Goal: Information Seeking & Learning: Learn about a topic

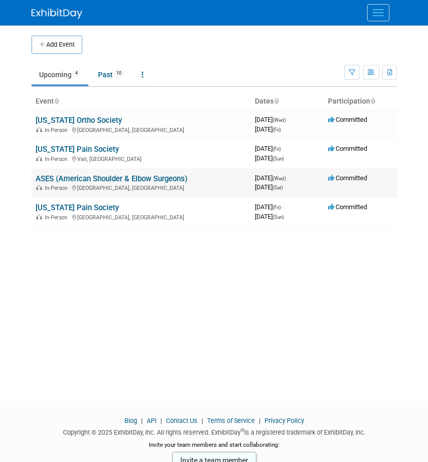
click at [46, 177] on link "ASES (American Shoulder & Elbow Surgeons)" at bounding box center [112, 178] width 152 height 9
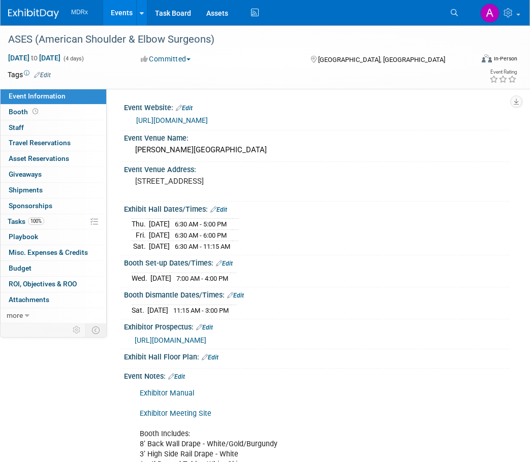
click at [37, 2] on div at bounding box center [39, 9] width 63 height 19
click at [37, 6] on link at bounding box center [39, 9] width 63 height 8
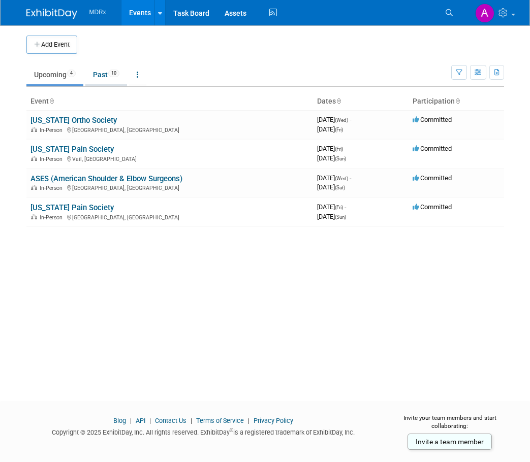
click at [100, 71] on link "Past 10" at bounding box center [106, 74] width 42 height 19
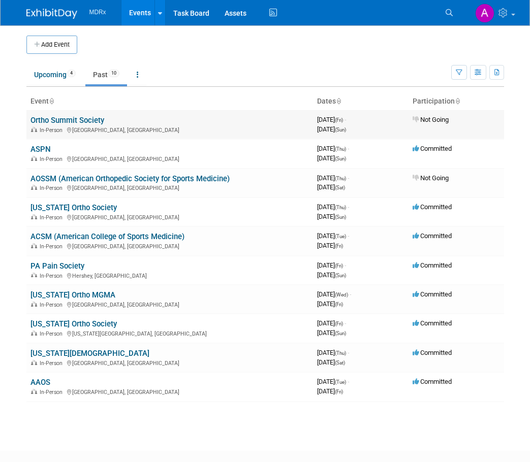
click at [84, 118] on link "Ortho Summit Society" at bounding box center [67, 120] width 74 height 9
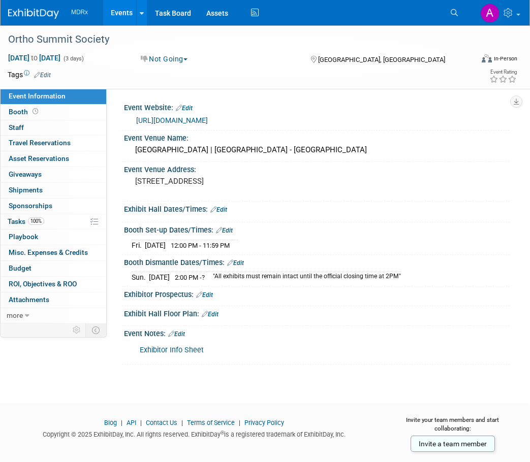
click at [190, 118] on link "https://orthosummit.com/" at bounding box center [172, 120] width 72 height 8
click at [19, 17] on img at bounding box center [33, 14] width 51 height 10
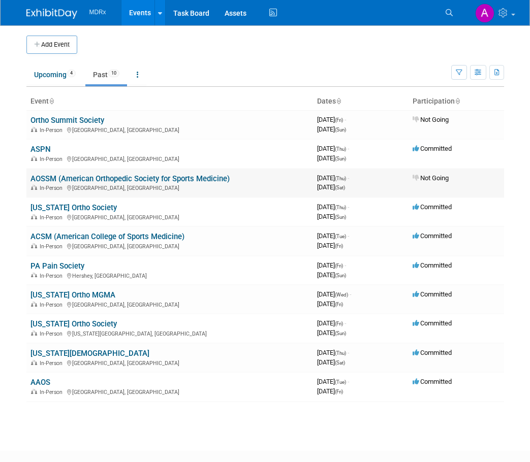
click at [137, 179] on link "AOSSM (American Orthopedic Society for Sports Medicine)" at bounding box center [129, 178] width 199 height 9
click at [41, 349] on link "[US_STATE][DEMOGRAPHIC_DATA]" at bounding box center [89, 353] width 119 height 9
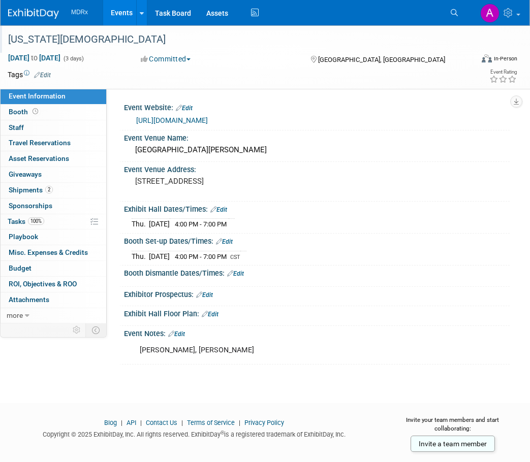
click at [87, 41] on div "[US_STATE][DEMOGRAPHIC_DATA]" at bounding box center [236, 39] width 462 height 18
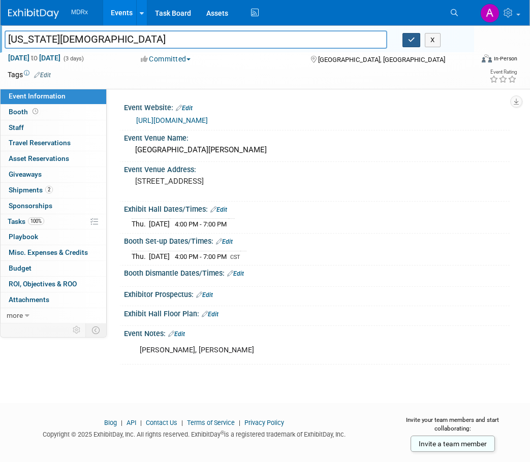
type input "[US_STATE][DEMOGRAPHIC_DATA]"
click at [416, 40] on button "button" at bounding box center [411, 40] width 18 height 14
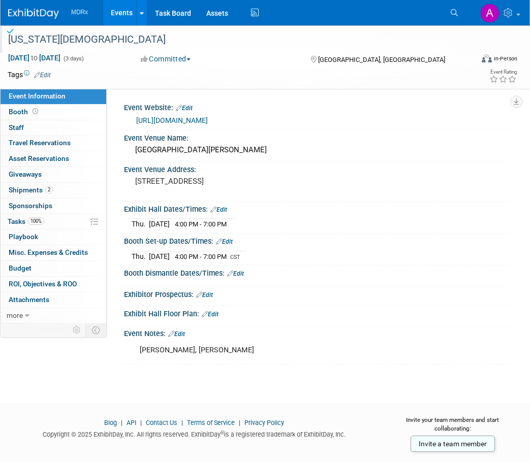
click at [42, 14] on img at bounding box center [33, 14] width 51 height 10
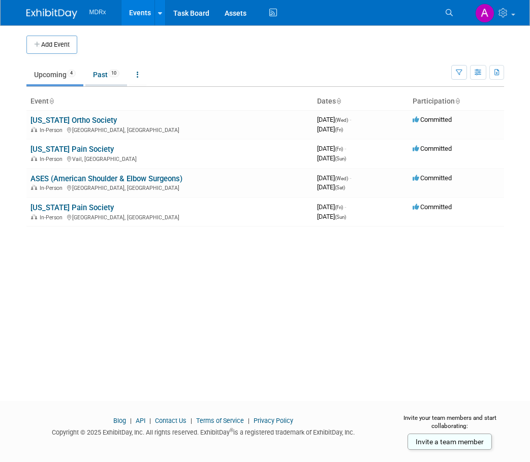
click at [112, 81] on link "Past 10" at bounding box center [106, 74] width 42 height 19
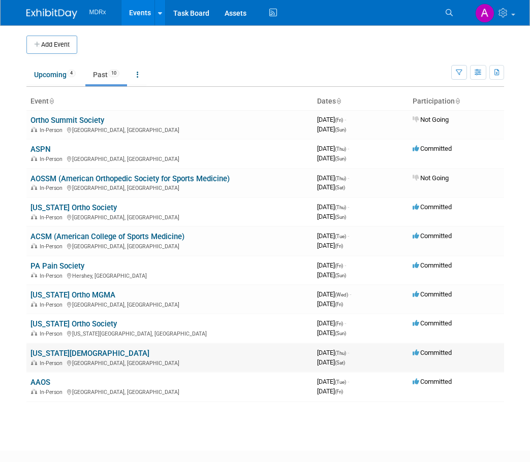
click at [92, 353] on link "[US_STATE][DEMOGRAPHIC_DATA]" at bounding box center [89, 353] width 119 height 9
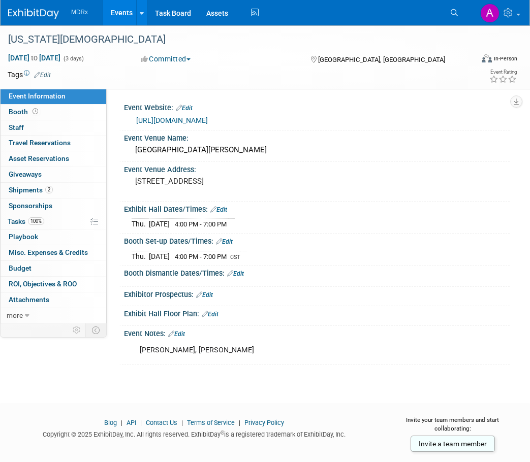
click at [146, 122] on link "https://toa.org/2025-leadership-conference/" at bounding box center [172, 120] width 72 height 8
click at [25, 21] on div "MDRx Events Add Event Bulk Upload Events Shareable Event Boards Recently Viewed…" at bounding box center [258, 12] width 501 height 25
click at [25, 10] on img at bounding box center [33, 14] width 51 height 10
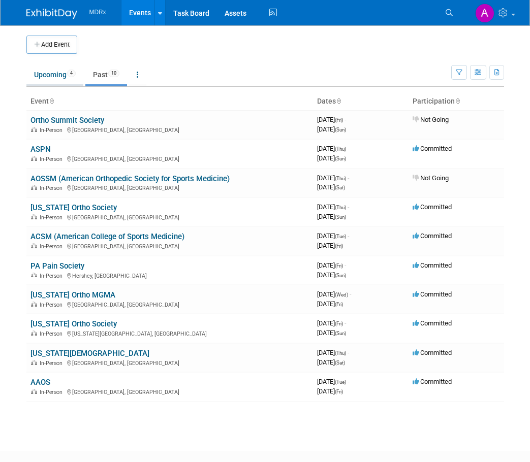
click at [50, 79] on link "Upcoming 4" at bounding box center [54, 74] width 57 height 19
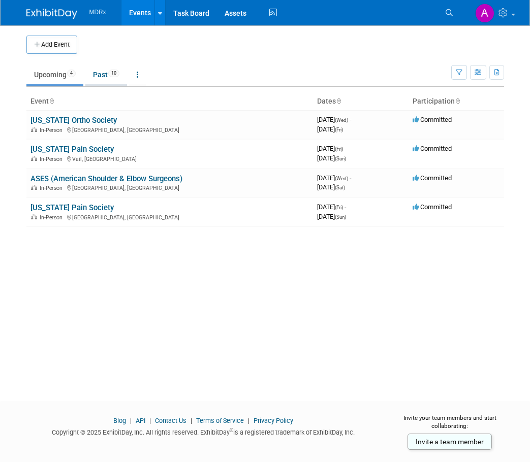
click at [94, 68] on link "Past 10" at bounding box center [106, 74] width 42 height 19
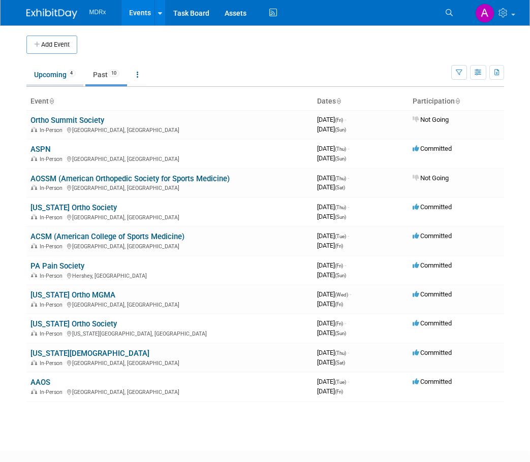
click at [53, 77] on link "Upcoming 4" at bounding box center [54, 74] width 57 height 19
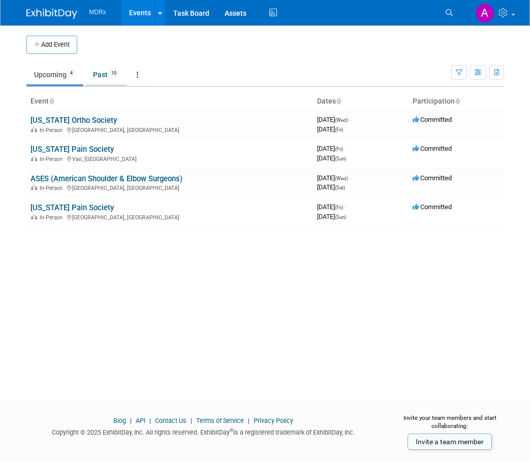
click at [108, 74] on link "Past 10" at bounding box center [106, 74] width 42 height 19
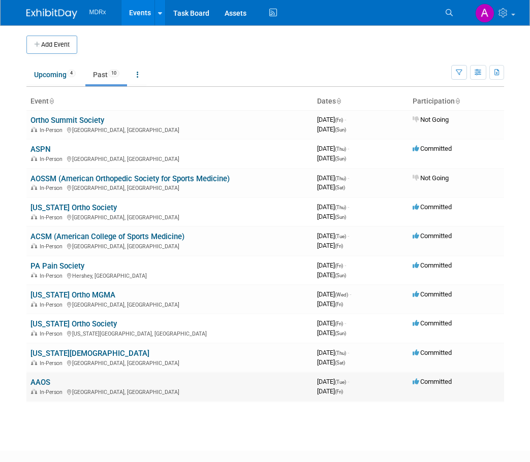
click at [33, 384] on link "AAOS" at bounding box center [40, 382] width 20 height 9
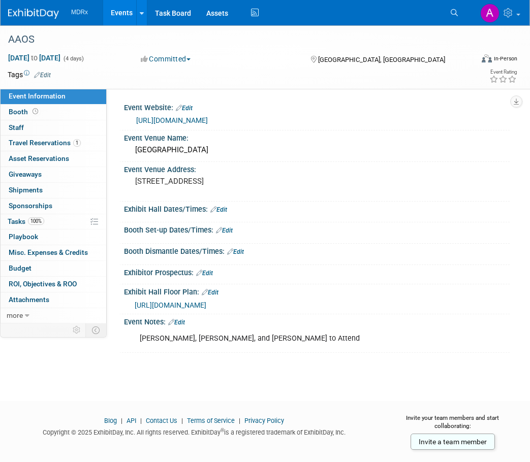
click at [176, 115] on div "[URL][DOMAIN_NAME]" at bounding box center [319, 121] width 366 height 12
click at [174, 119] on link "[URL][DOMAIN_NAME]" at bounding box center [172, 120] width 72 height 8
